Goal: Find specific page/section: Find specific page/section

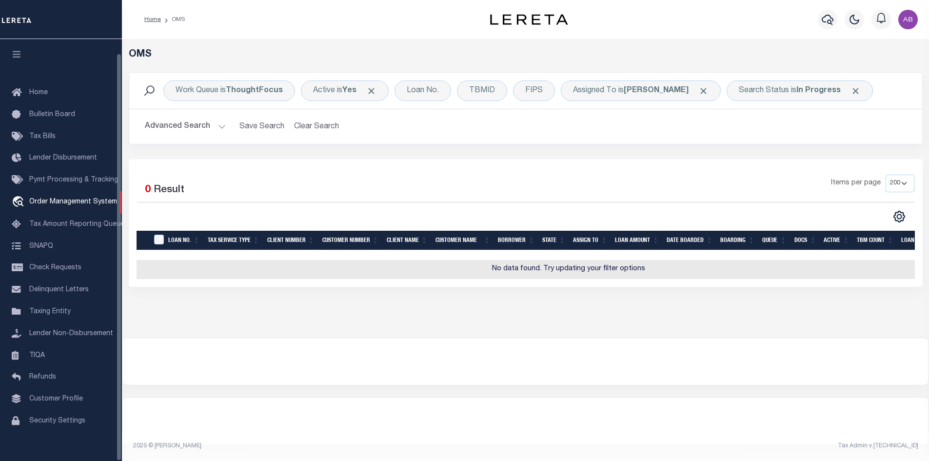
select select "200"
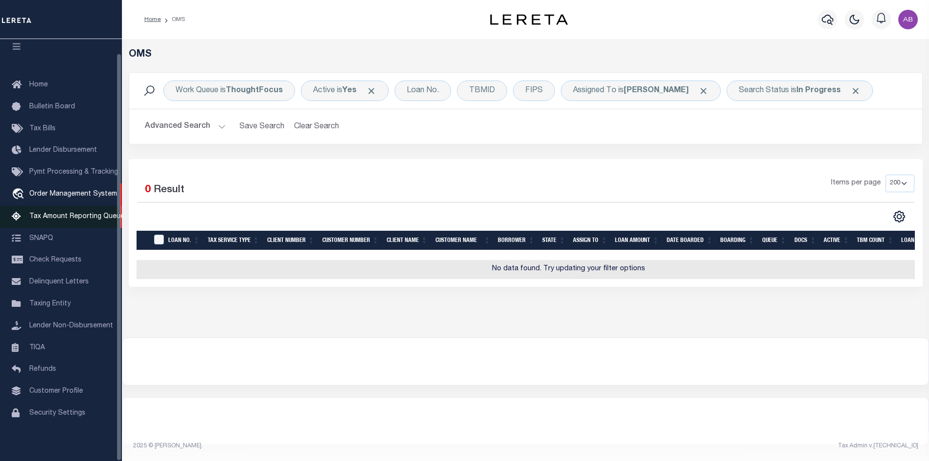
click at [49, 213] on span "Tax Amount Reporting Queue" at bounding box center [76, 216] width 95 height 7
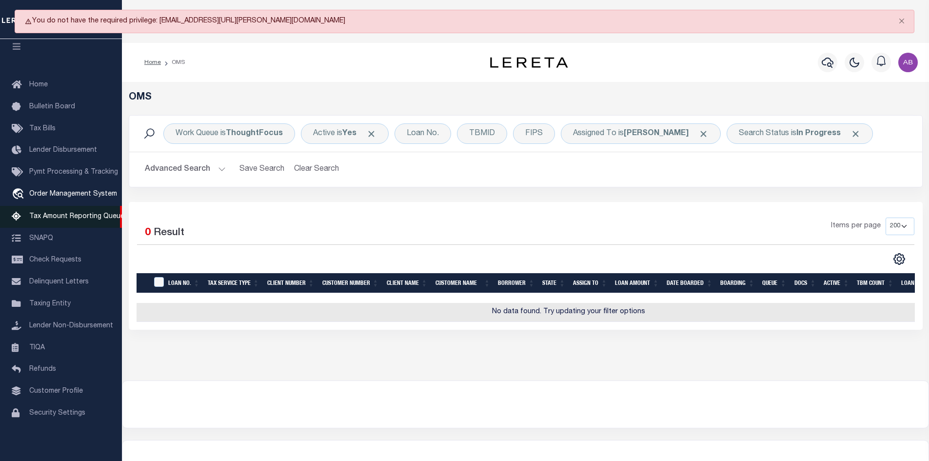
click at [49, 213] on span "Tax Amount Reporting Queue" at bounding box center [76, 216] width 95 height 7
click at [47, 213] on span "Tax Amount Reporting Queue" at bounding box center [76, 216] width 95 height 7
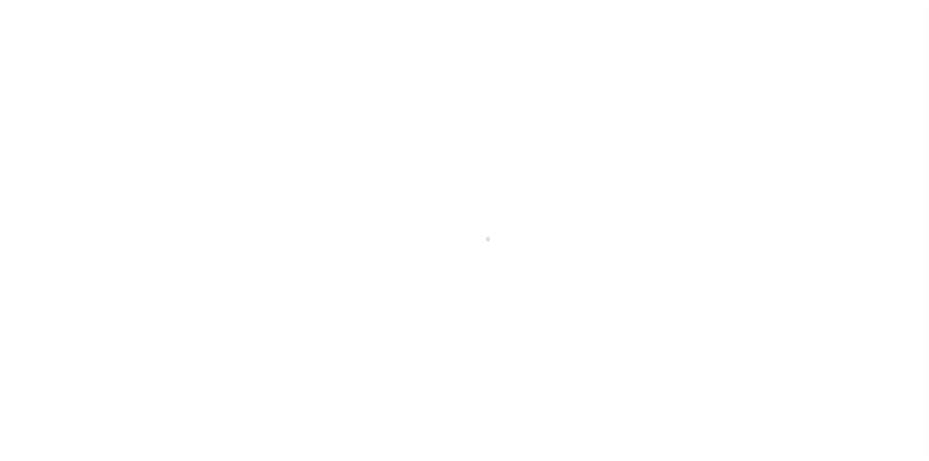
scroll to position [14, 0]
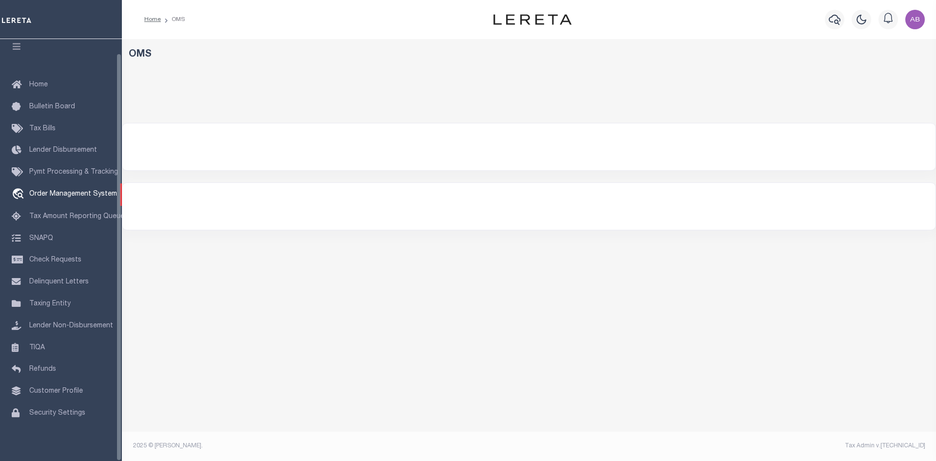
select select "200"
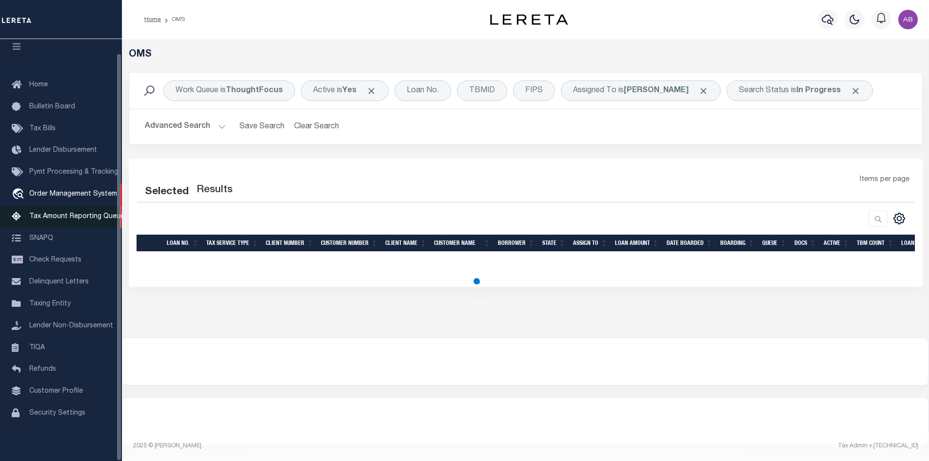
select select "200"
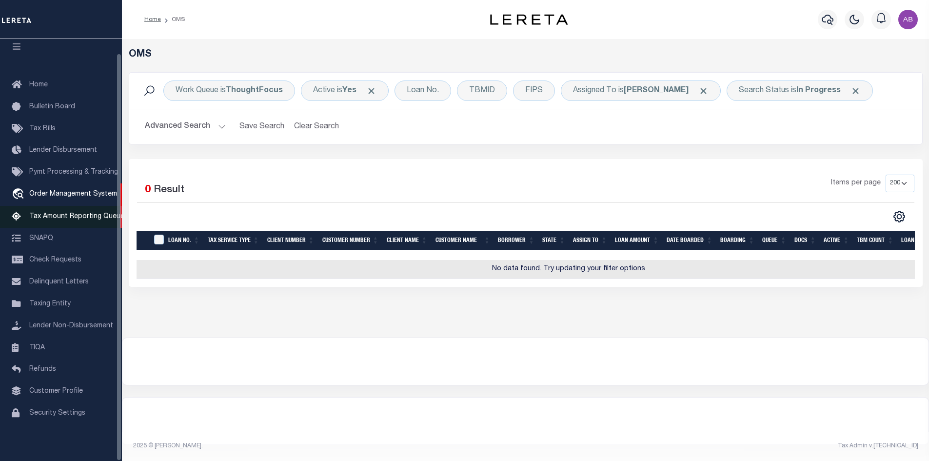
click at [58, 213] on span "Tax Amount Reporting Queue" at bounding box center [76, 216] width 95 height 7
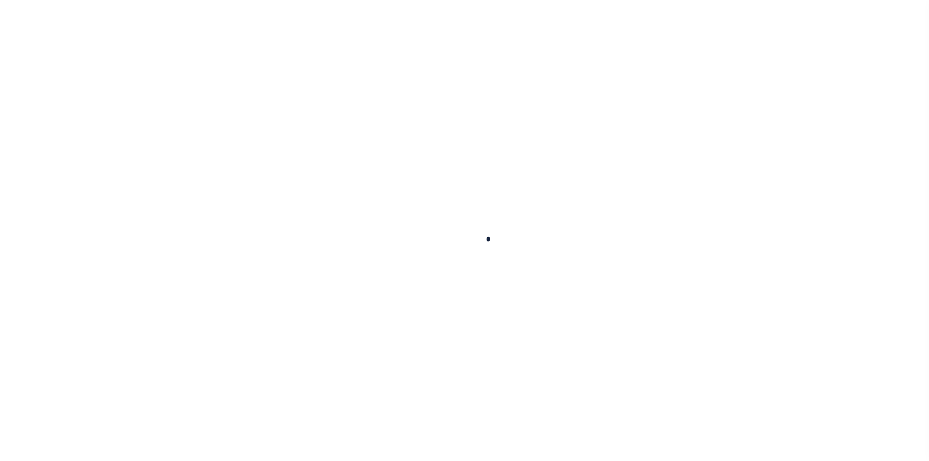
select select "100"
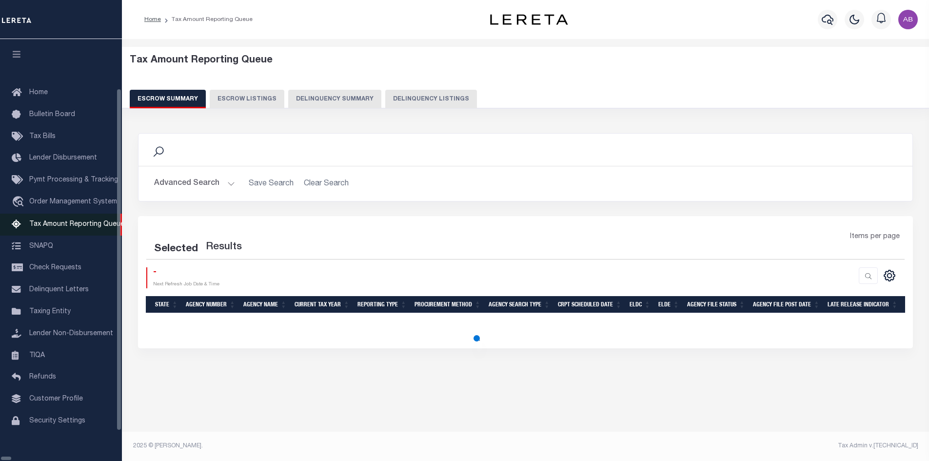
select select "100"
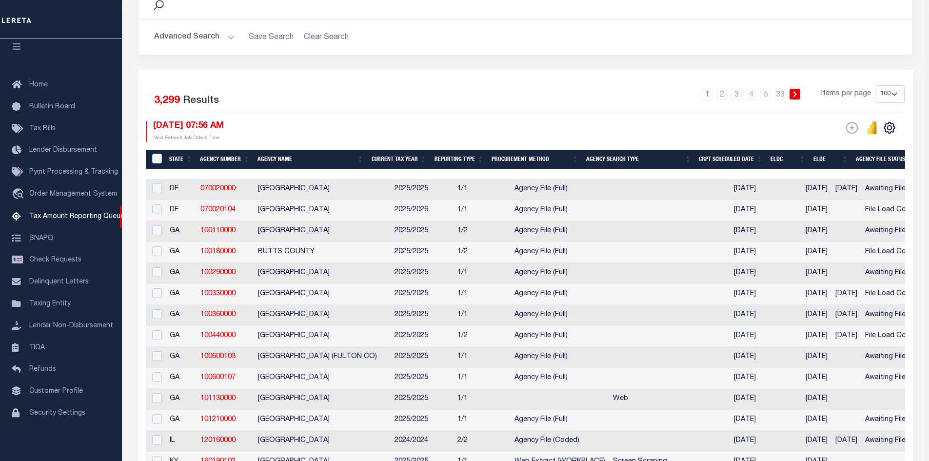
scroll to position [195, 0]
